Goal: Task Accomplishment & Management: Manage account settings

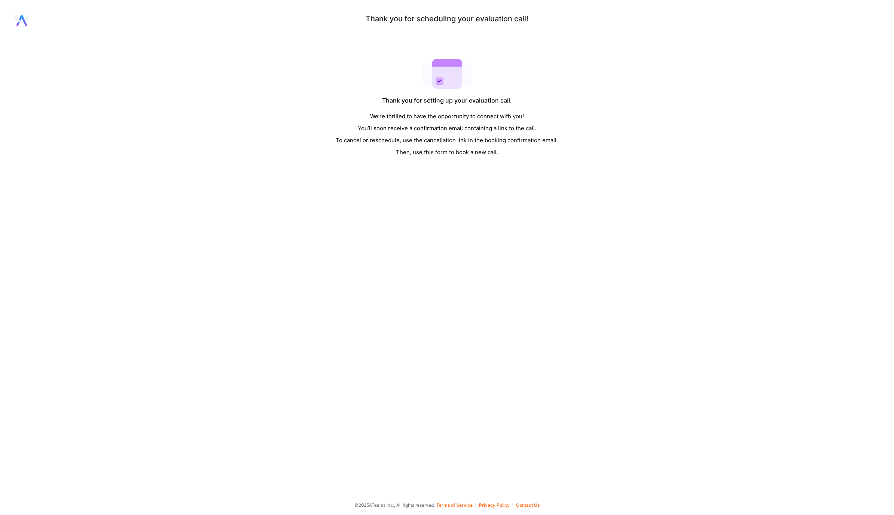
click at [608, 67] on div "Thank you for scheduling your evaluation call! Thank you for setting up your ev…" at bounding box center [447, 86] width 894 height 143
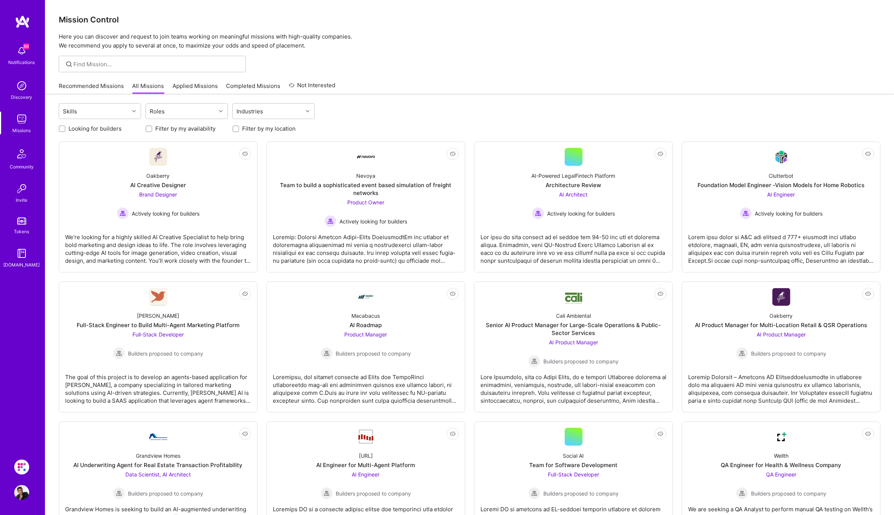
click at [21, 52] on img at bounding box center [21, 50] width 15 height 15
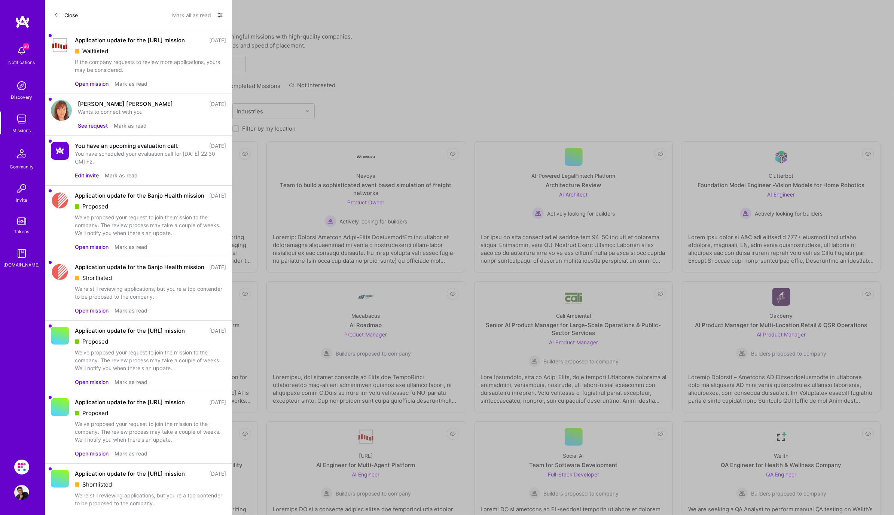
click at [126, 150] on div "You have an upcoming evaluation call." at bounding box center [127, 146] width 104 height 8
click at [90, 179] on button "Edit invite" at bounding box center [87, 175] width 24 height 8
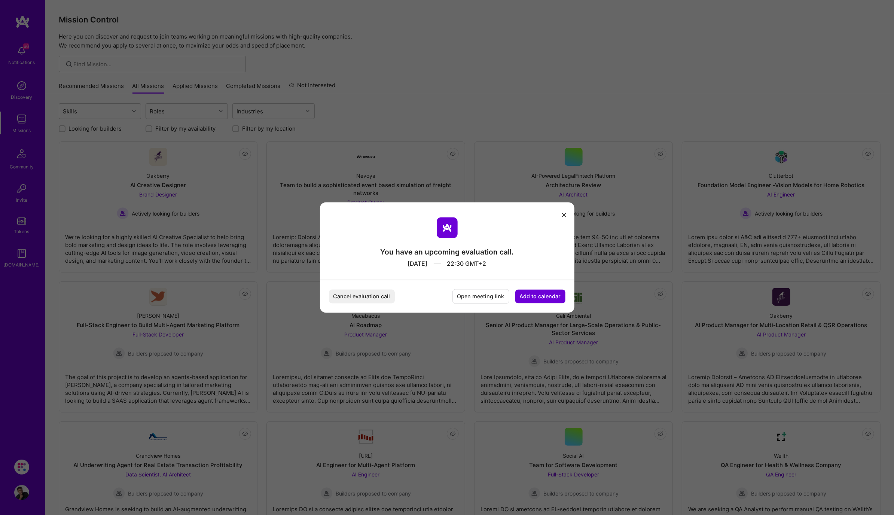
click at [473, 257] on div "You have an upcoming evaluation call." at bounding box center [447, 252] width 134 height 10
click at [495, 300] on button "Open meeting link" at bounding box center [480, 296] width 57 height 15
